Goal: Ask a question: Seek information or help from site administrators or community

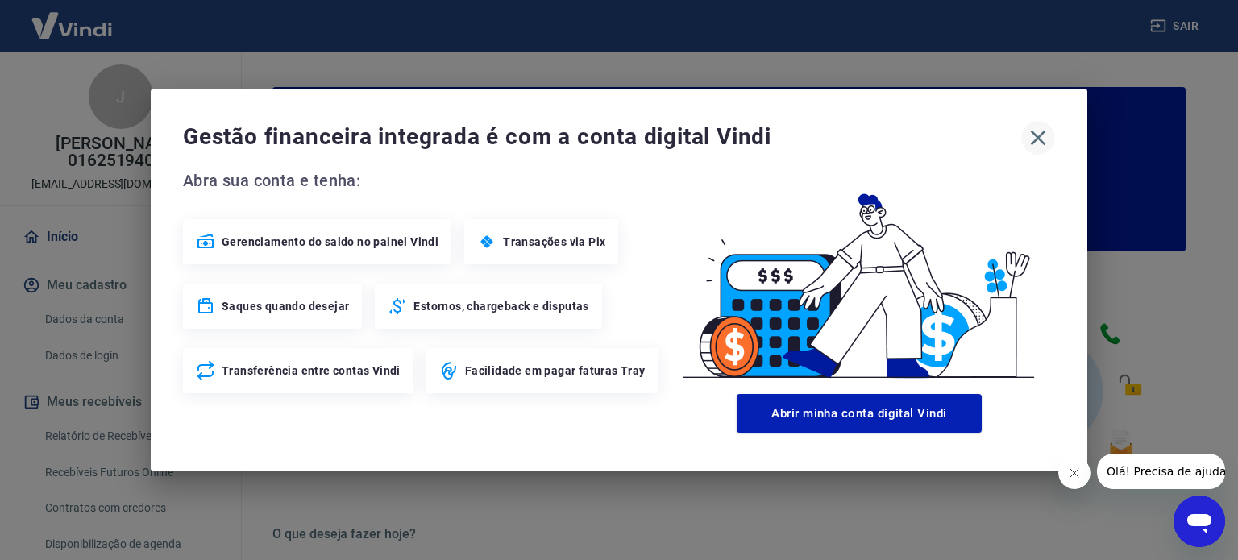
click at [1036, 139] on icon "button" at bounding box center [1038, 138] width 15 height 15
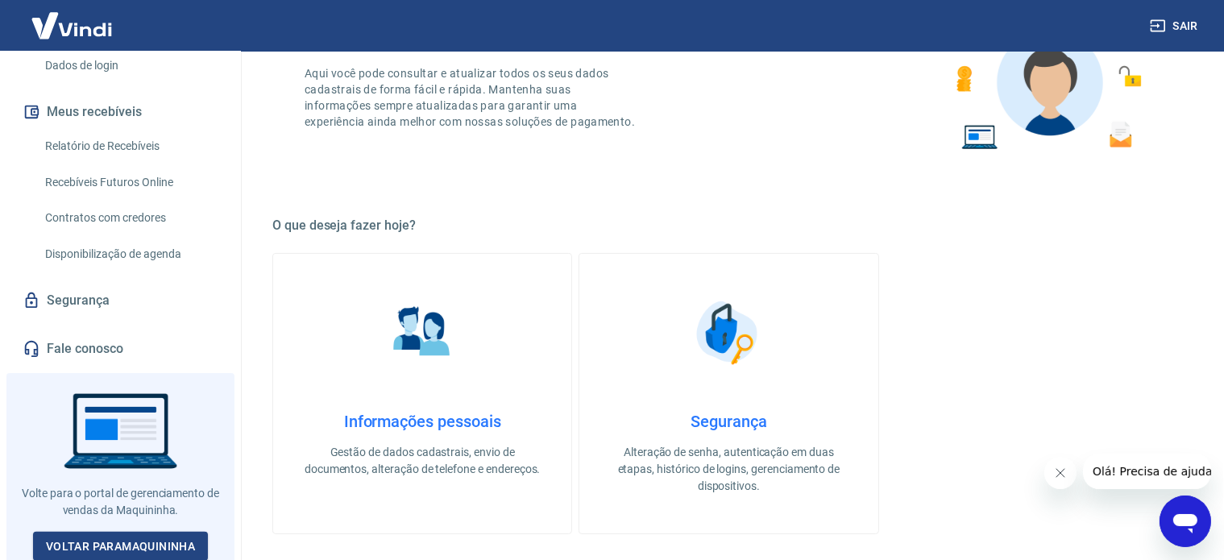
scroll to position [322, 0]
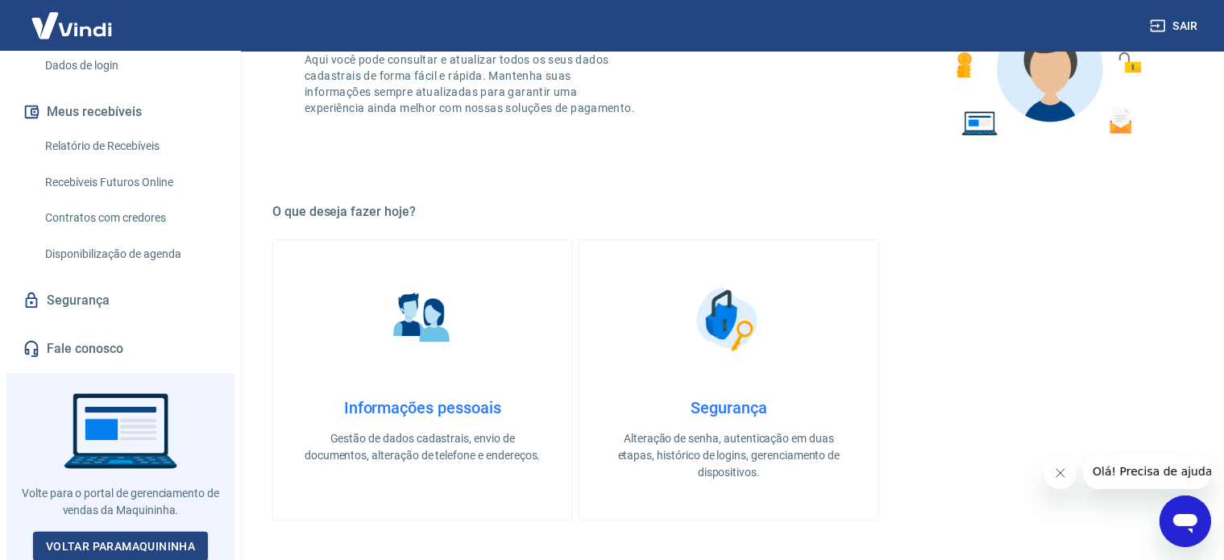
click at [49, 354] on link "Fale conosco" at bounding box center [120, 348] width 202 height 35
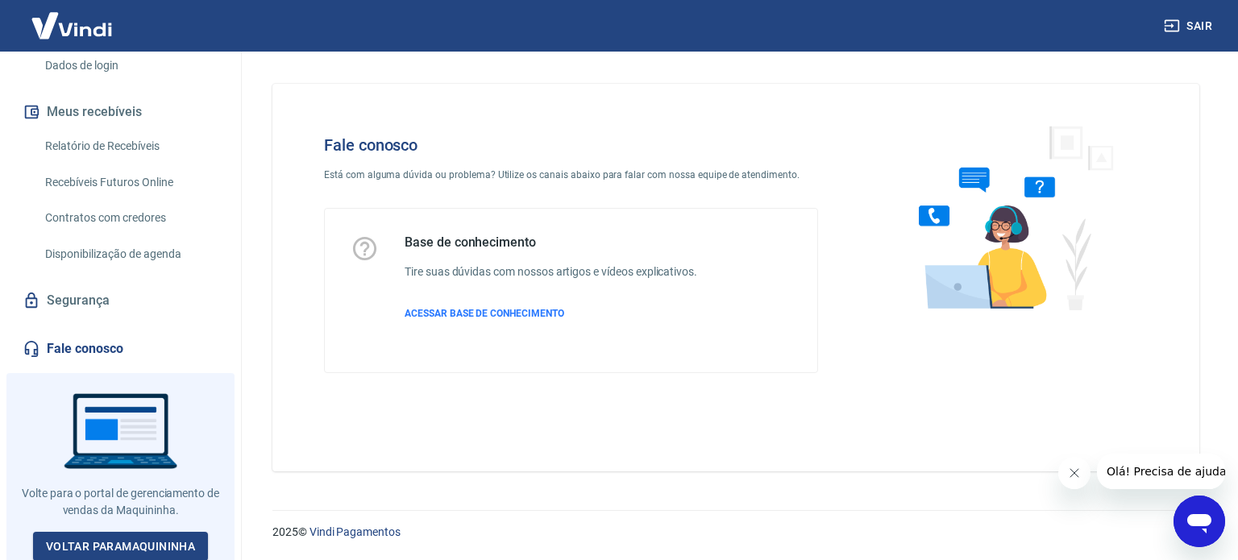
click at [777, 326] on div "Base de conhecimento Tire suas dúvidas com nossos artigos e vídeos explicativos…" at bounding box center [571, 291] width 441 height 112
click at [1195, 534] on icon "Abrir janela de mensagens" at bounding box center [1199, 521] width 29 height 29
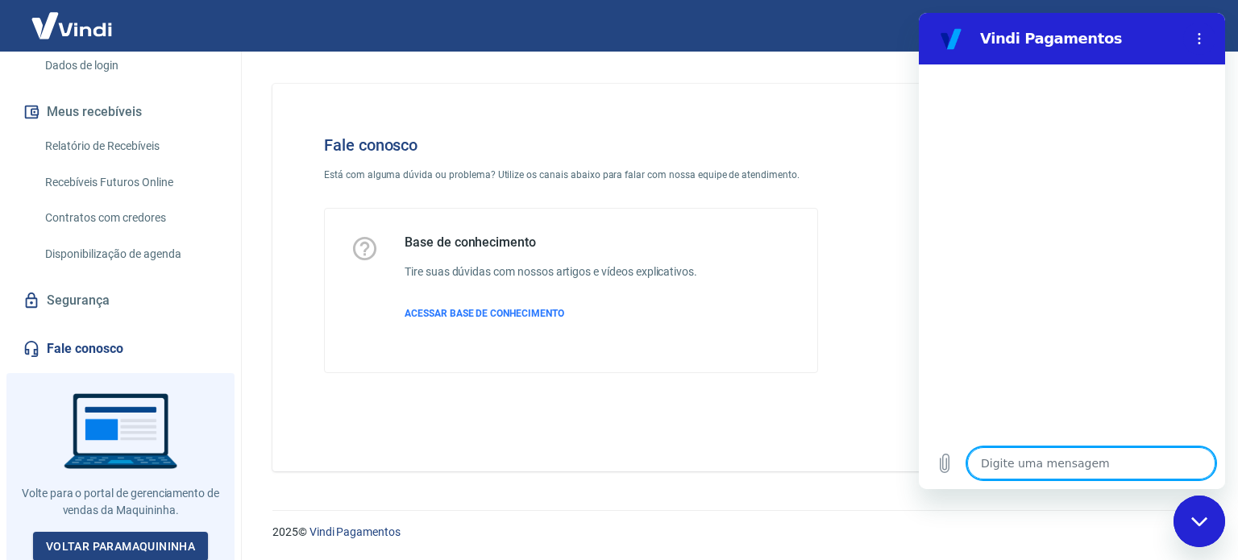
click at [987, 463] on textarea at bounding box center [1091, 463] width 248 height 32
type textarea "o"
type textarea "x"
type textarea "ol"
type textarea "x"
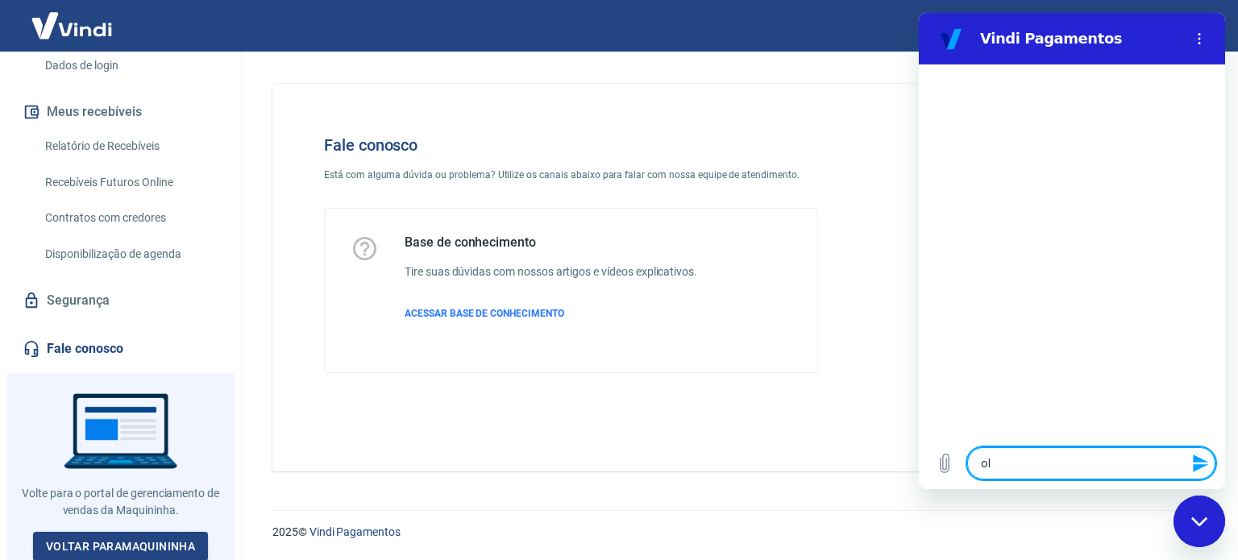
type textarea "ola"
type textarea "x"
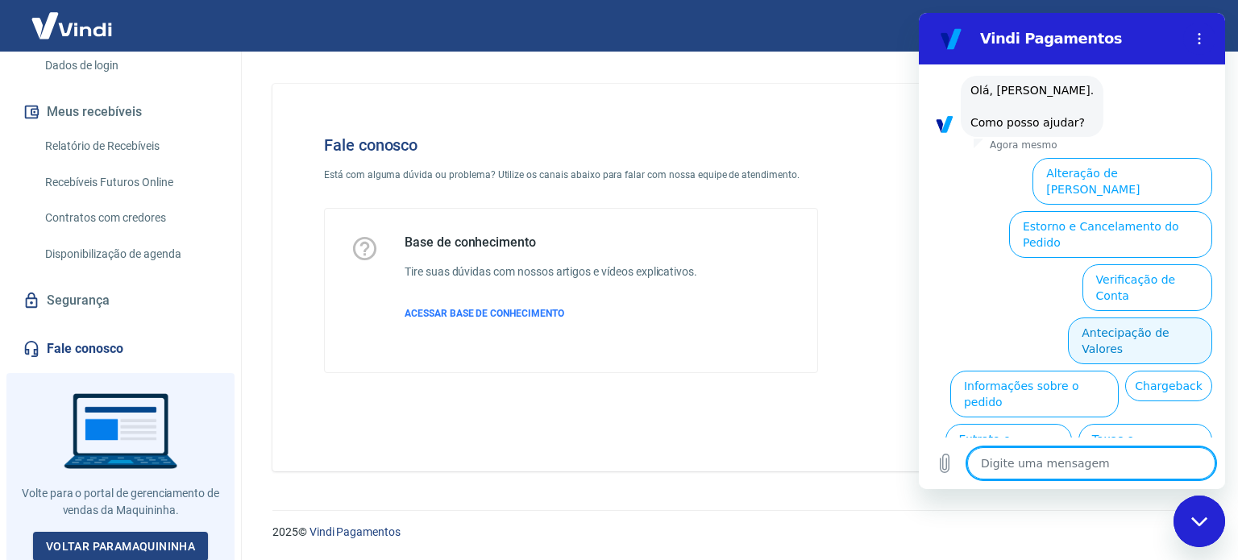
scroll to position [110, 0]
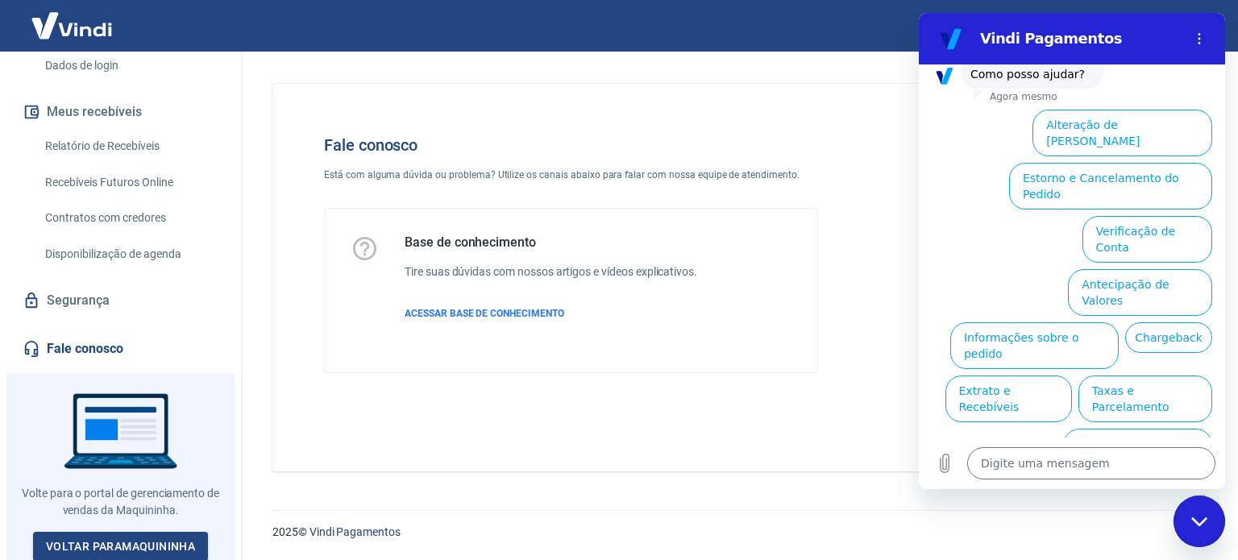
click at [522, 327] on div "Base de conhecimento Tire suas dúvidas com nossos artigos e vídeos explicativos…" at bounding box center [551, 291] width 293 height 112
click at [100, 543] on link "Voltar para Maquininha" at bounding box center [120, 547] width 175 height 30
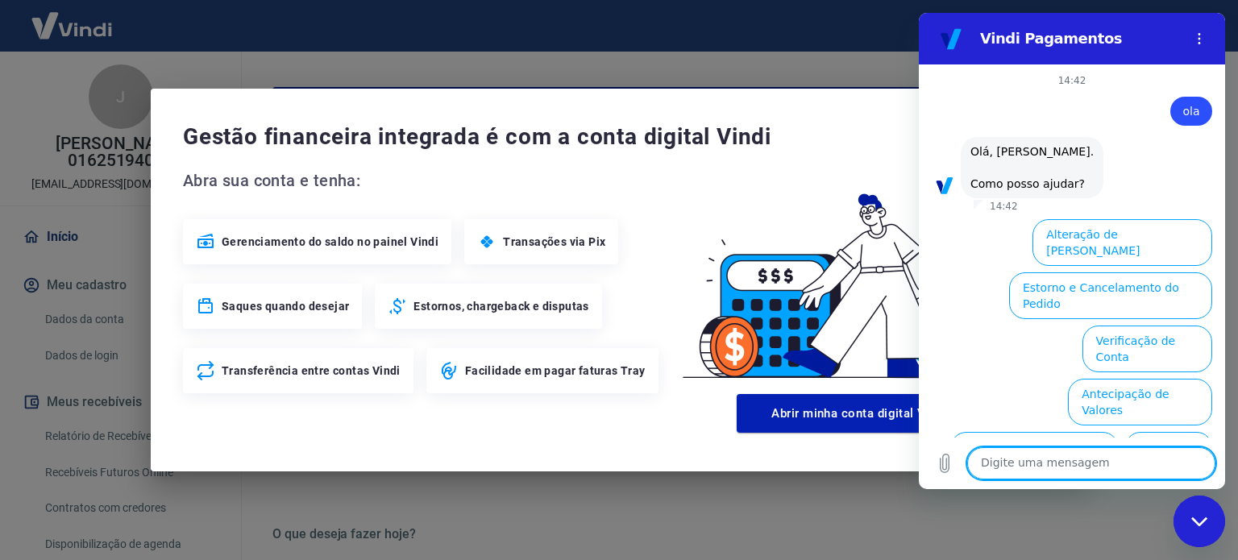
scroll to position [110, 0]
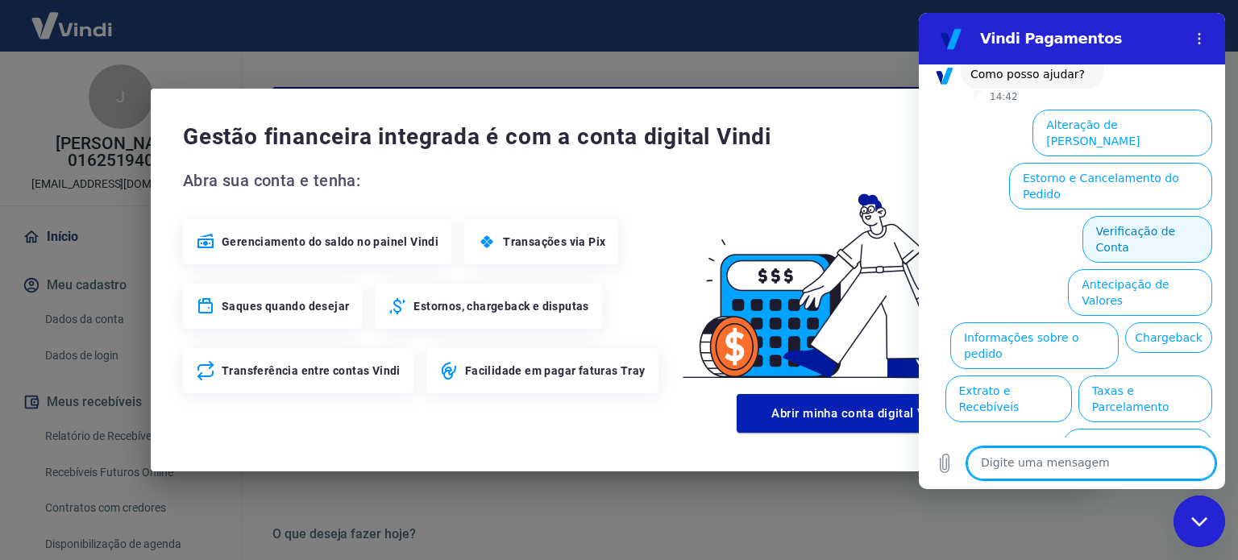
click at [1124, 216] on button "Verificação de Conta" at bounding box center [1148, 239] width 130 height 47
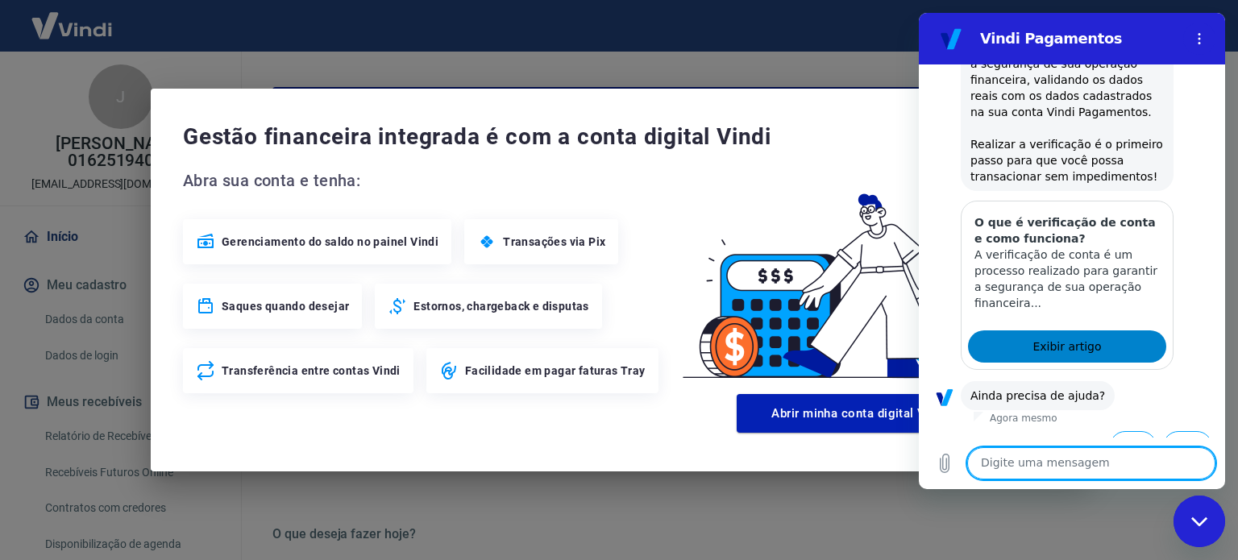
scroll to position [271, 0]
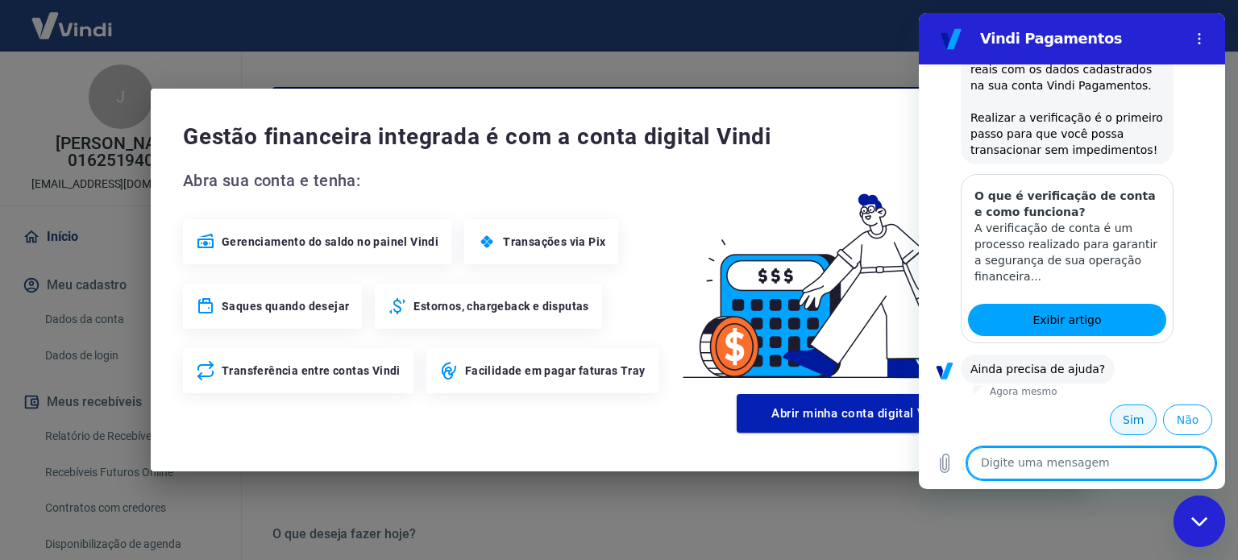
click at [1124, 416] on button "Sim" at bounding box center [1133, 420] width 47 height 31
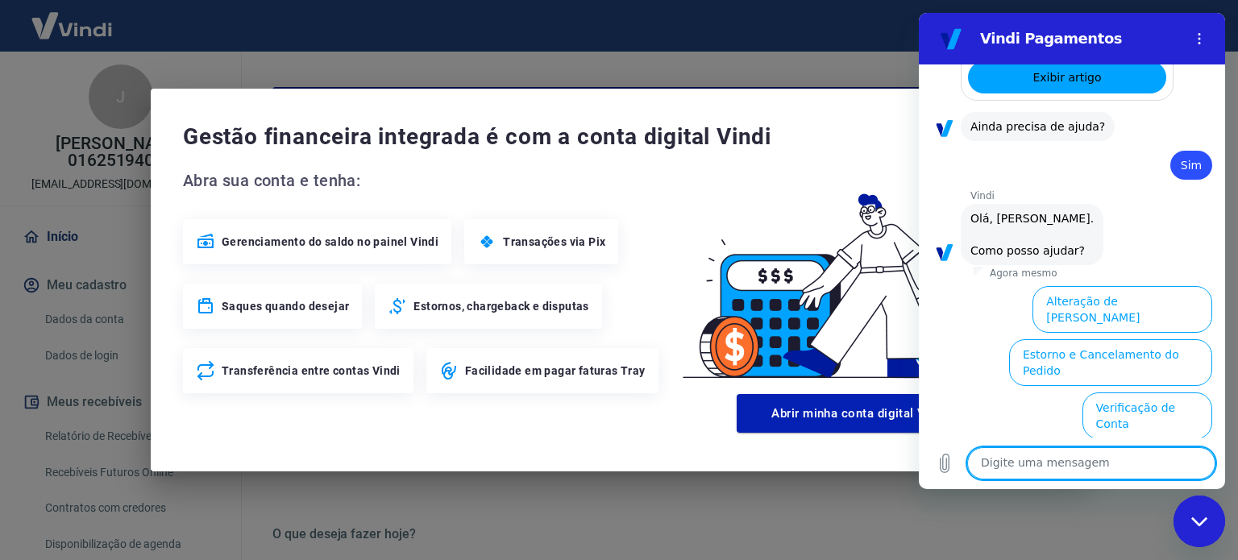
scroll to position [690, 0]
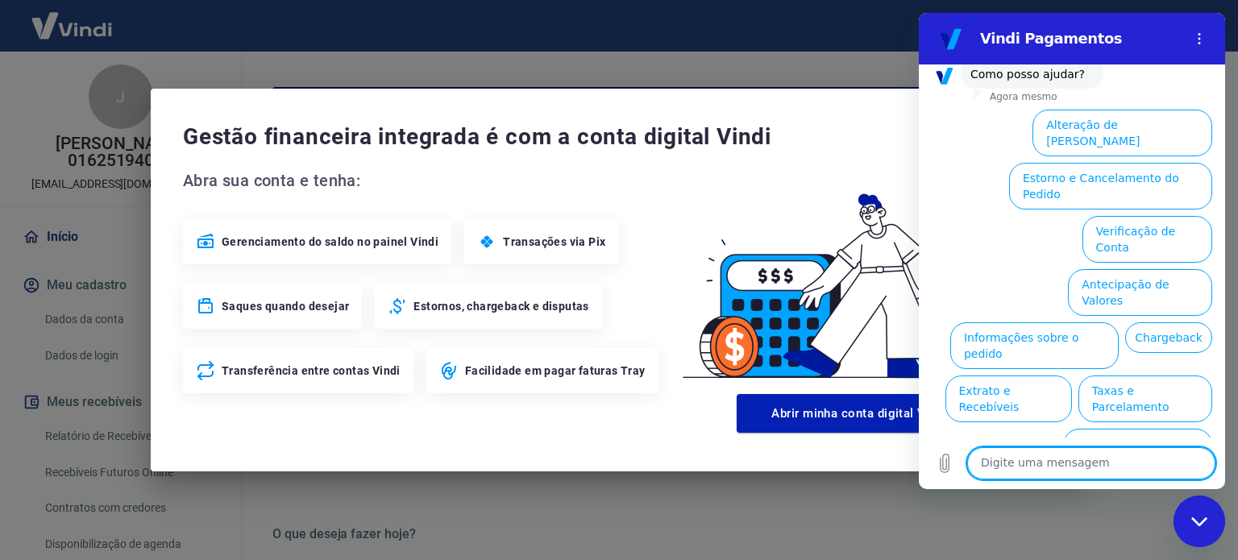
click at [1116, 482] on button "Assinaturas e Faturas Tray" at bounding box center [1135, 505] width 156 height 47
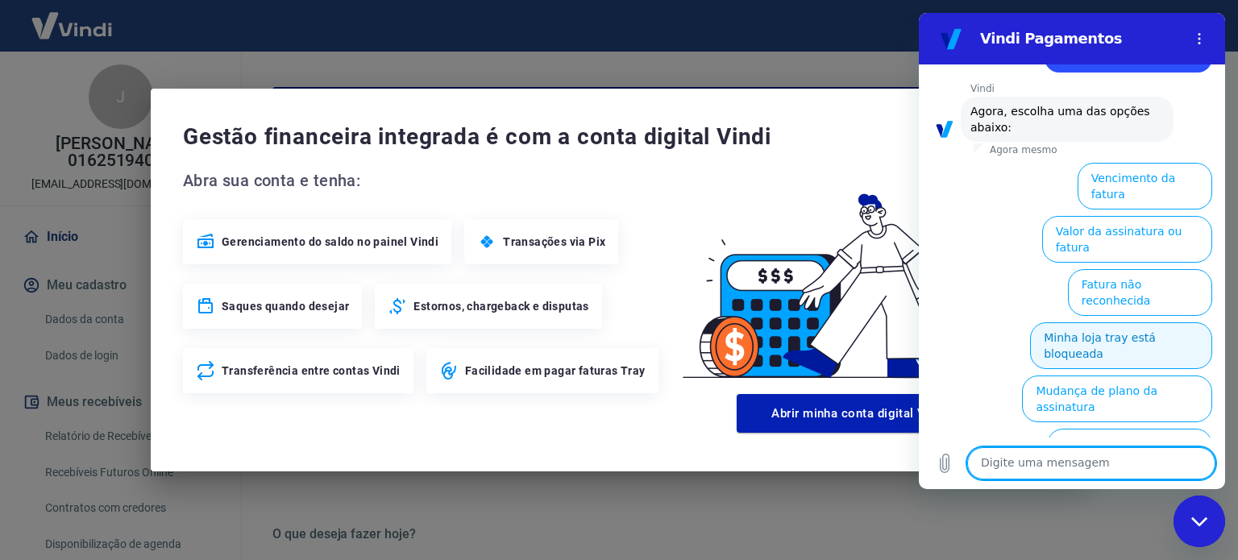
scroll to position [717, 0]
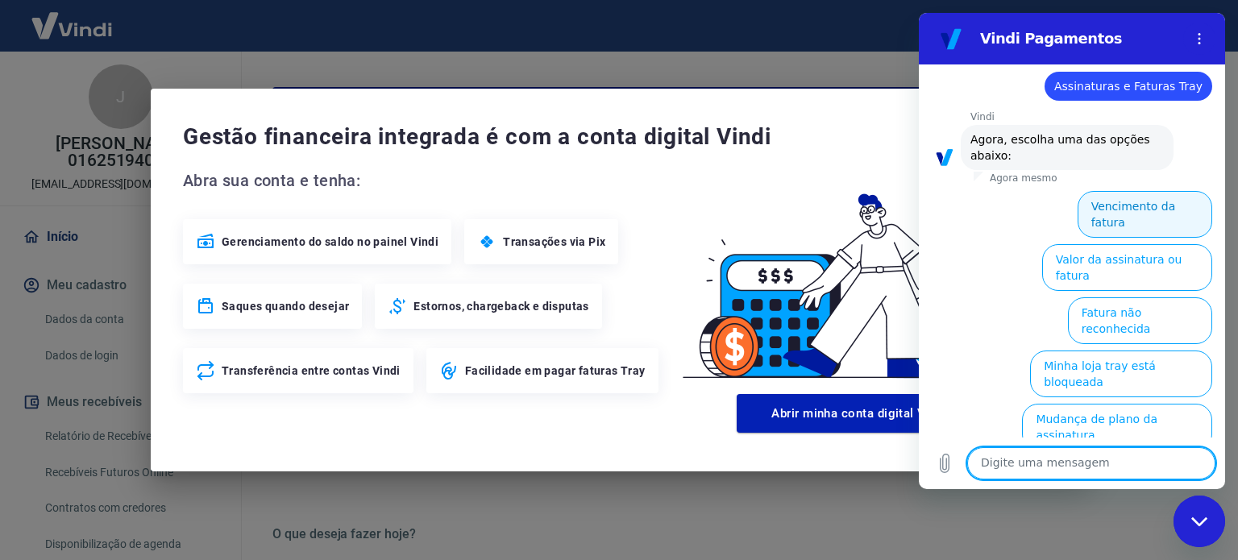
click at [1145, 208] on button "Vencimento da fatura" at bounding box center [1145, 214] width 135 height 47
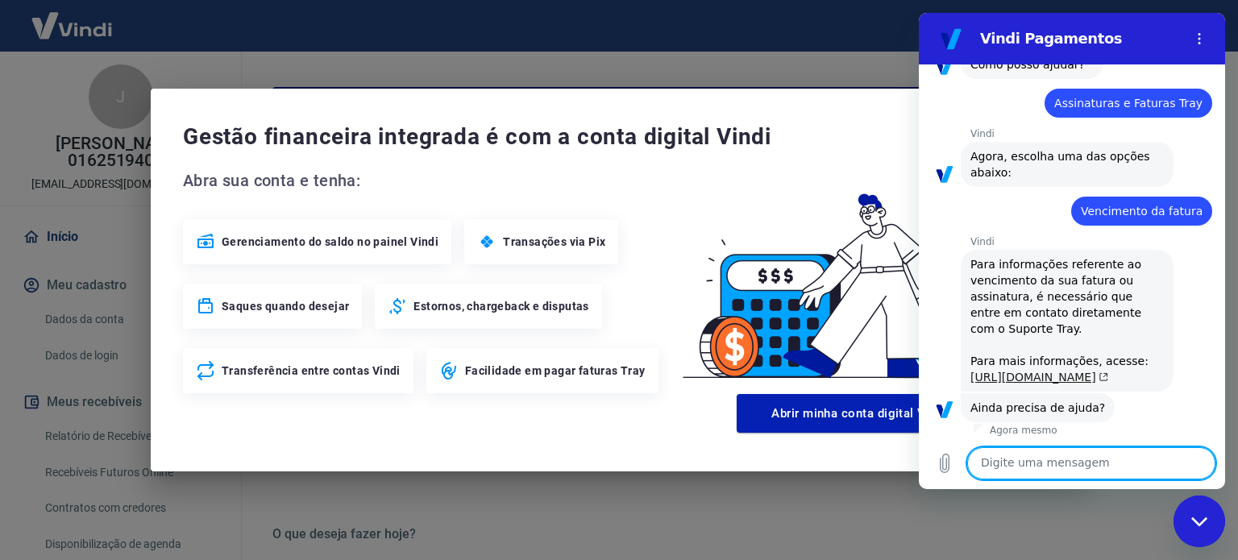
scroll to position [803, 0]
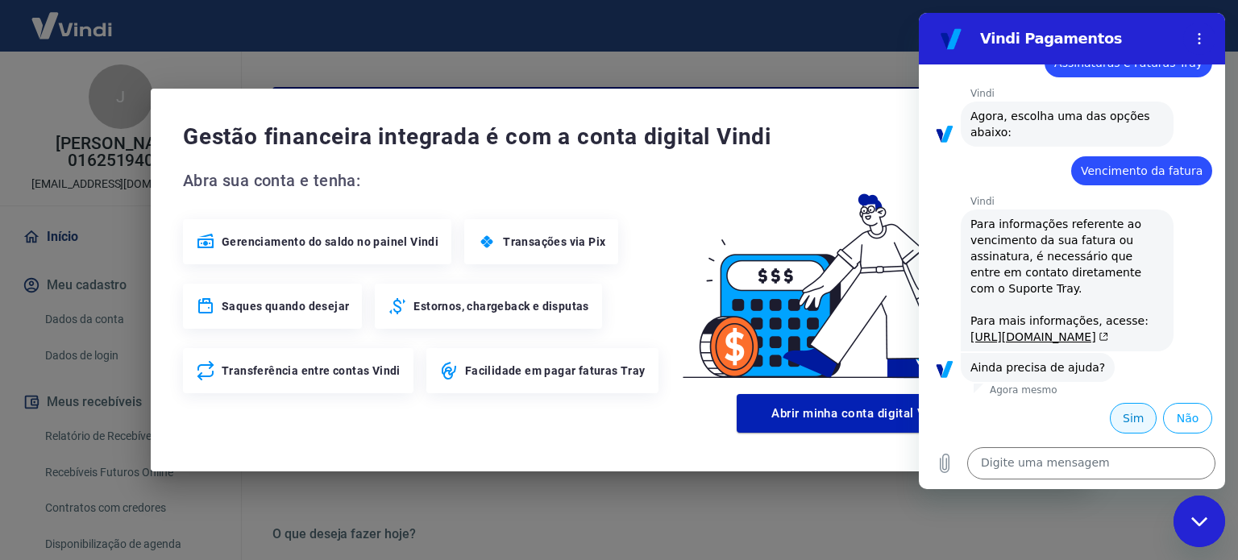
click at [1114, 415] on button "Sim" at bounding box center [1133, 418] width 47 height 31
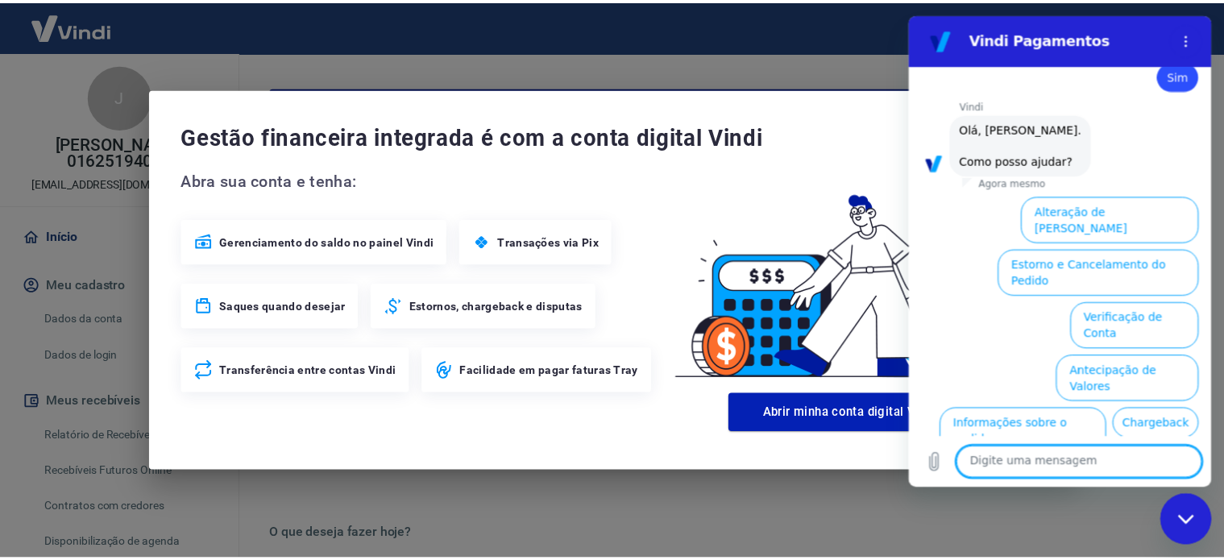
scroll to position [1222, 0]
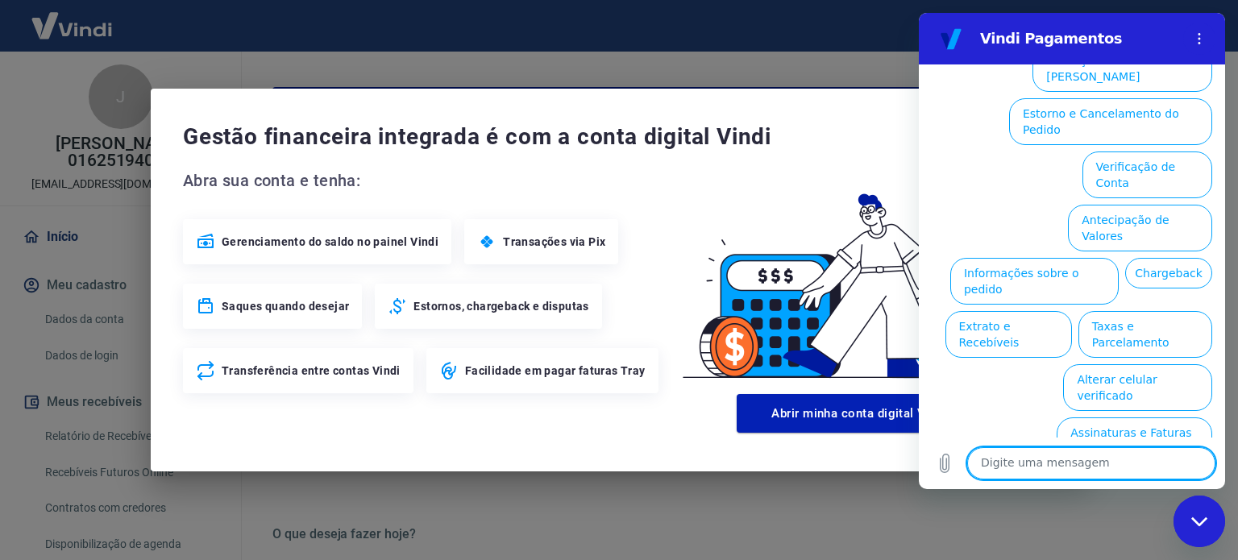
drag, startPoint x: 651, startPoint y: 497, endPoint x: 658, endPoint y: 490, distance: 9.1
click at [655, 494] on div "Gestão financeira integrada é com a conta digital Vindi Abra sua conta e tenha:…" at bounding box center [619, 280] width 1238 height 560
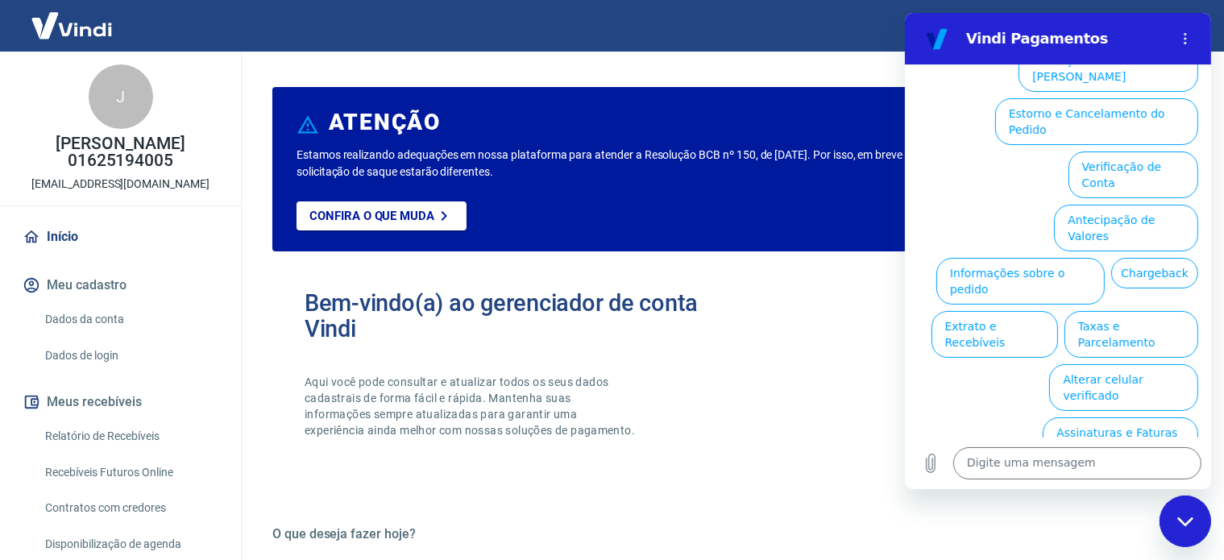
click at [780, 379] on div "Bem-vindo(a) ao gerenciador de conta Vindi Aqui você pode consultar e atualizar…" at bounding box center [728, 379] width 913 height 230
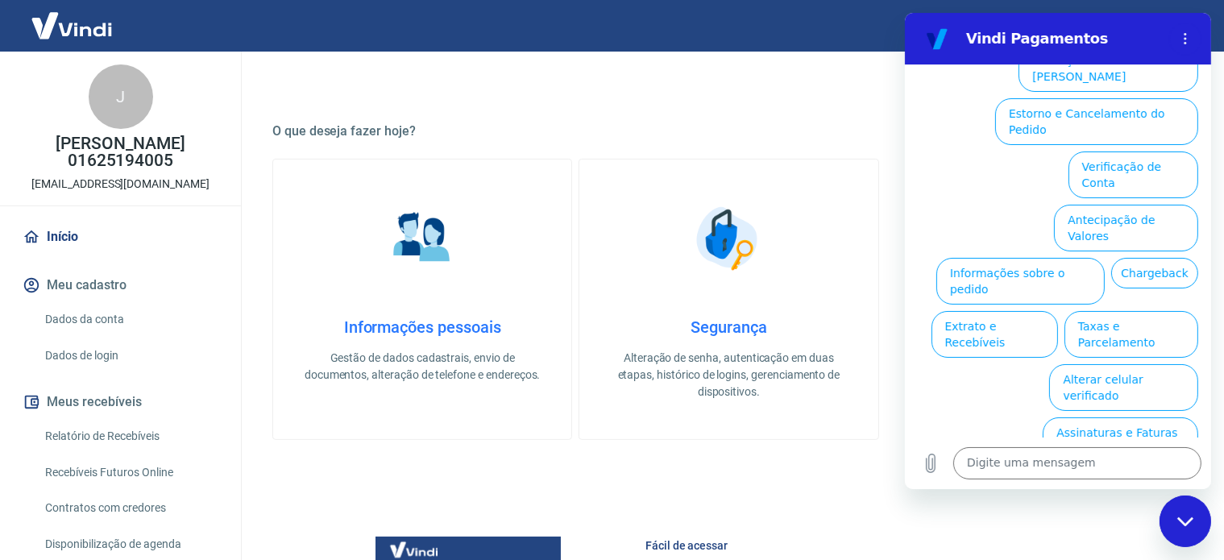
scroll to position [879, 0]
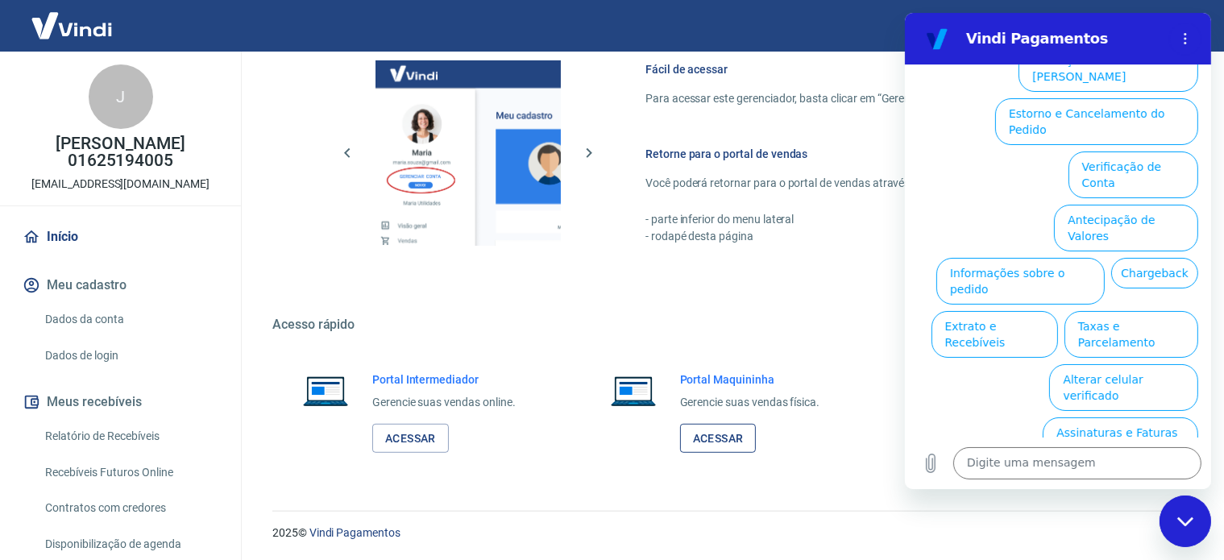
click at [729, 434] on link "Acessar" at bounding box center [718, 439] width 77 height 30
click at [1144, 418] on button "Assinaturas e Faturas Tray" at bounding box center [1120, 441] width 156 height 47
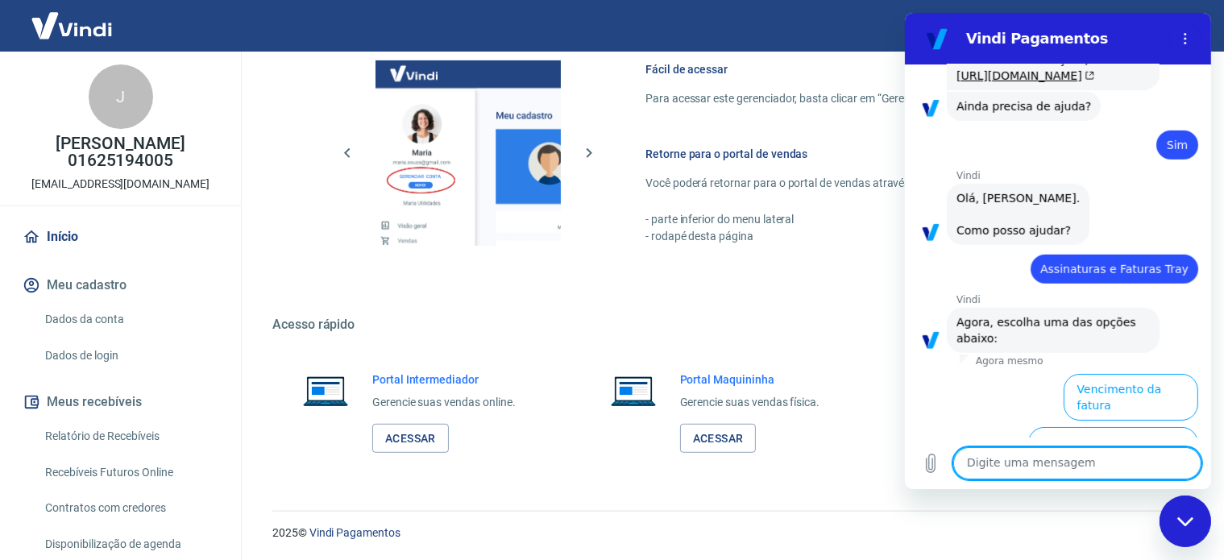
scroll to position [1007, 0]
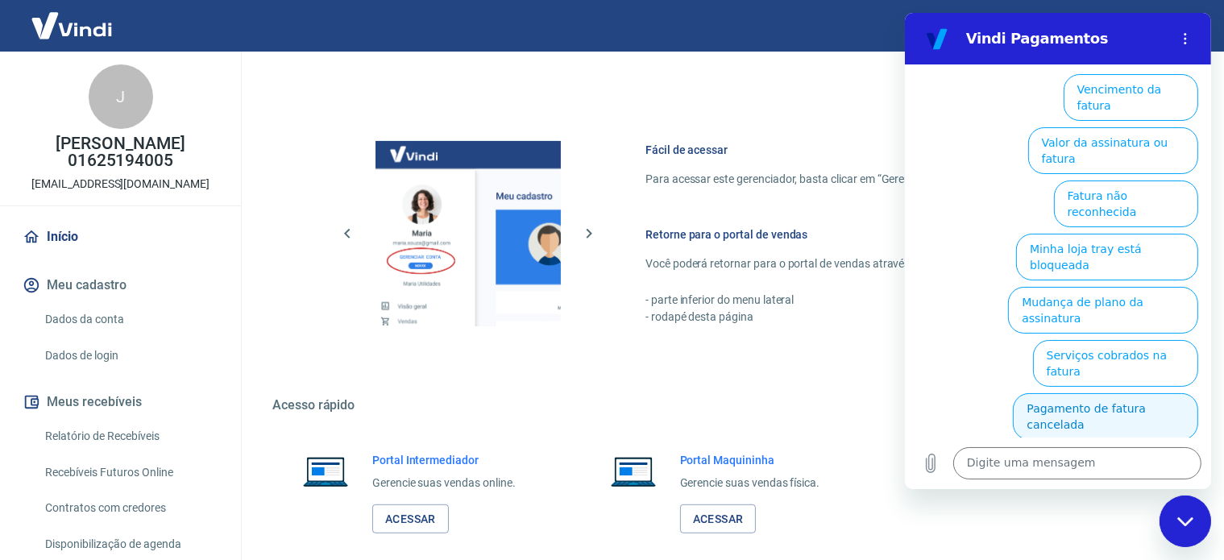
scroll to position [1329, 0]
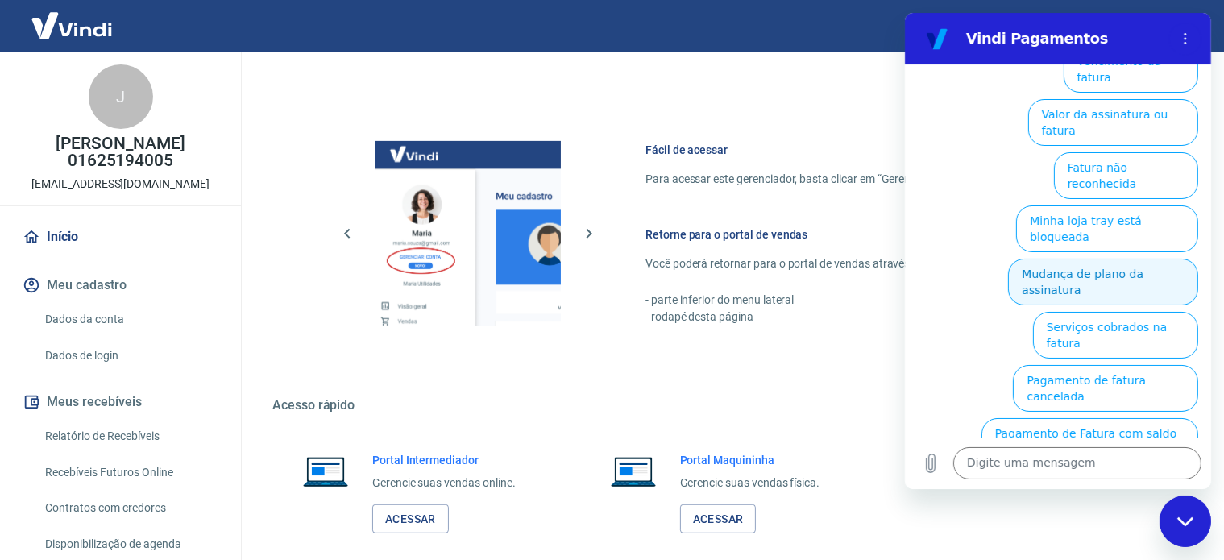
click at [1051, 278] on button "Mudança de plano da assinatura" at bounding box center [1103, 282] width 190 height 47
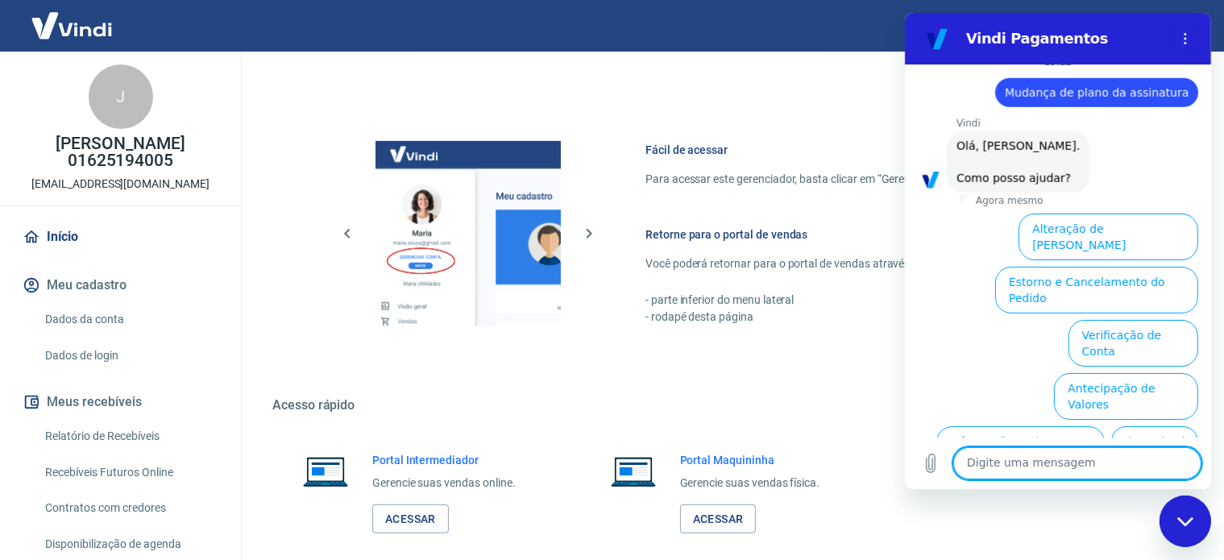
scroll to position [1316, 0]
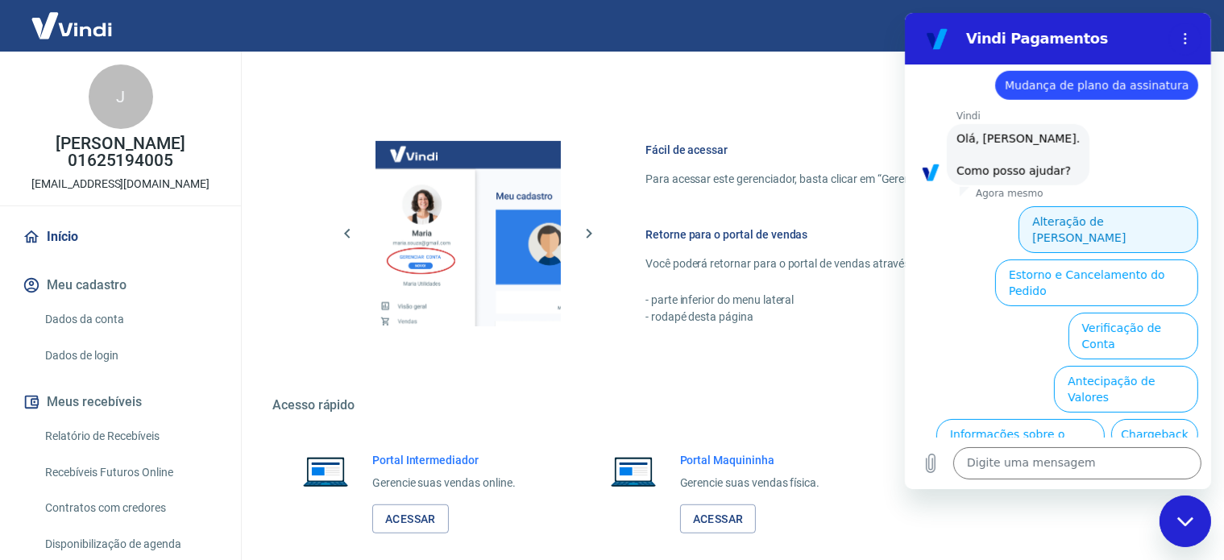
click at [1091, 253] on button "Alteração de [PERSON_NAME]" at bounding box center [1108, 229] width 180 height 47
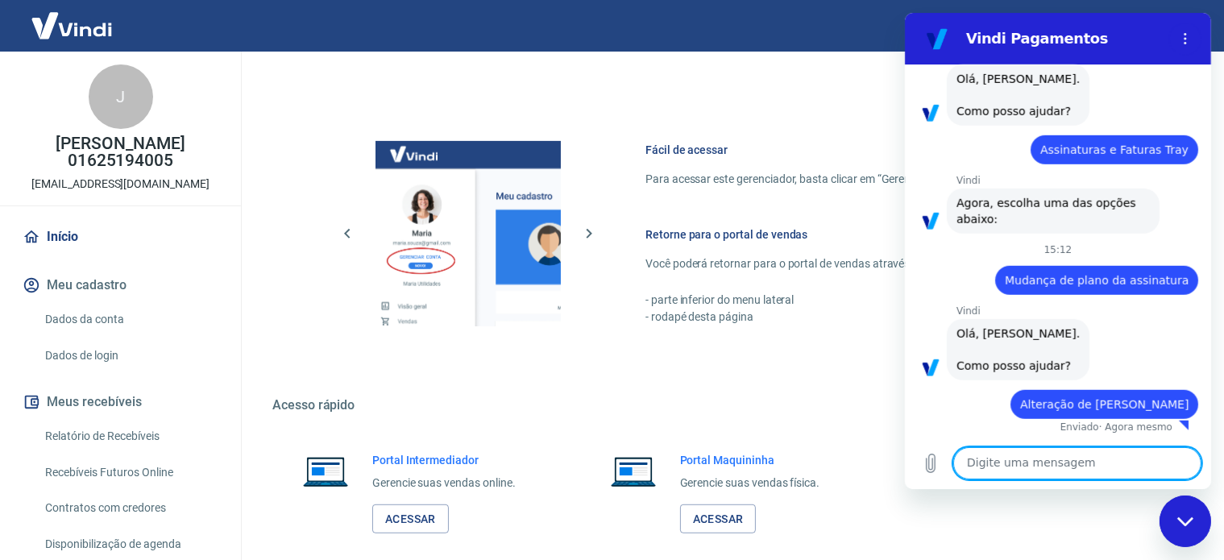
type textarea "x"
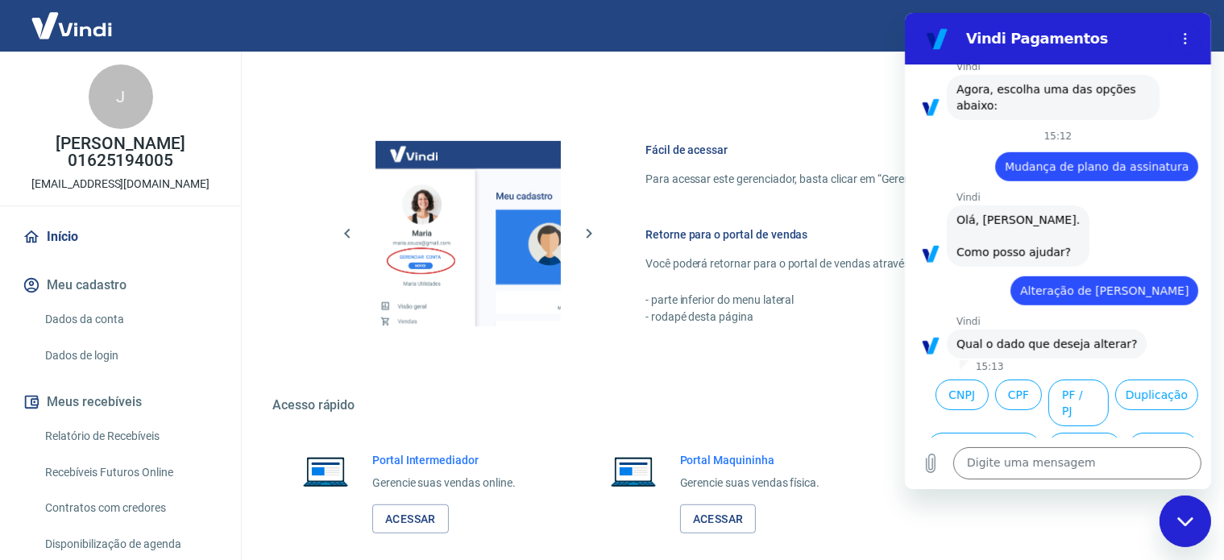
scroll to position [1361, 0]
